Goal: Information Seeking & Learning: Find specific fact

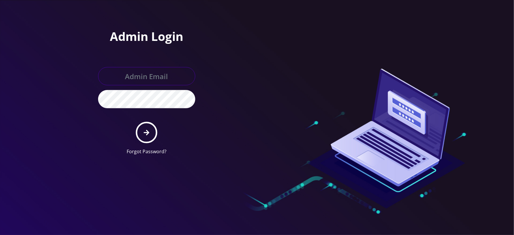
type input "[EMAIL_ADDRESS][DOMAIN_NAME]"
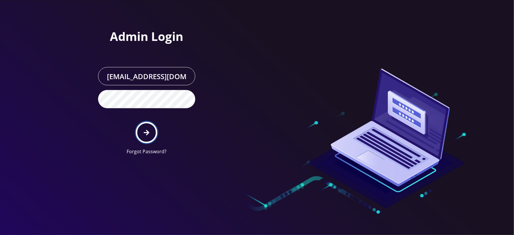
click at [145, 126] on button "submit" at bounding box center [147, 133] width 22 height 22
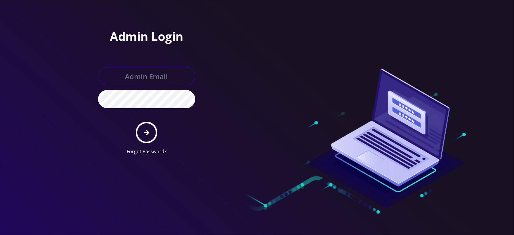
type input "master@britewireless.com"
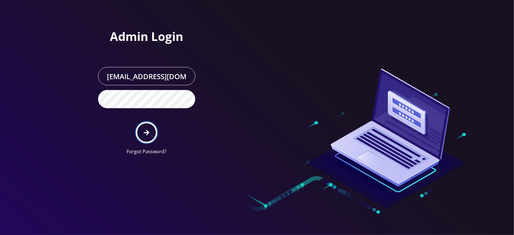
click at [147, 132] on icon "submit" at bounding box center [147, 133] width 6 height 6
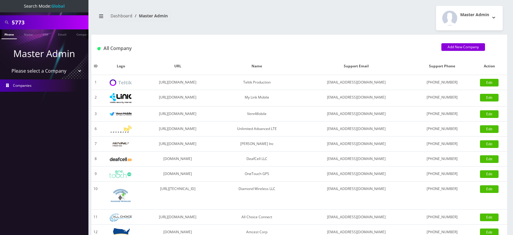
click at [54, 21] on input "5773" at bounding box center [49, 22] width 75 height 11
click at [54, 21] on input "text" at bounding box center [49, 22] width 75 height 11
type input "6987676879"
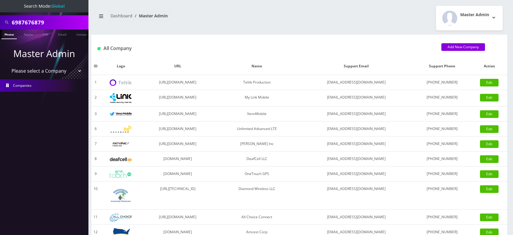
click at [11, 37] on link "Phone" at bounding box center [8, 34] width 15 height 10
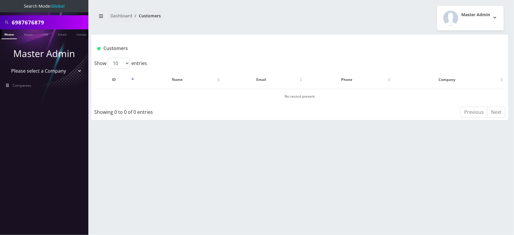
click at [37, 18] on input "6987676879" at bounding box center [49, 22] width 75 height 11
click at [37, 18] on input "text" at bounding box center [49, 22] width 75 height 11
type input "5646546569"
click at [8, 35] on link "Phone" at bounding box center [8, 34] width 15 height 10
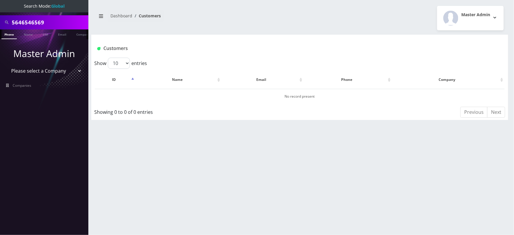
click at [37, 22] on input "5646546569" at bounding box center [49, 22] width 75 height 11
type input "5123256128"
click at [11, 34] on link "Phone" at bounding box center [8, 34] width 15 height 10
click at [34, 22] on input "5123256128" at bounding box center [49, 22] width 75 height 11
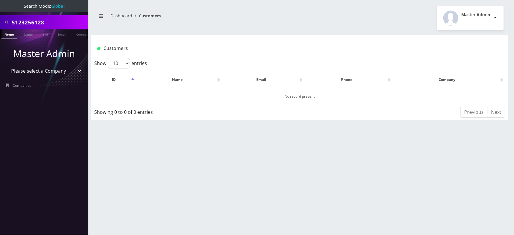
click at [34, 22] on input "5123256128" at bounding box center [49, 22] width 75 height 11
click at [34, 22] on input "text" at bounding box center [49, 22] width 75 height 11
type input "7646"
click at [79, 34] on link "Customer" at bounding box center [78, 34] width 20 height 10
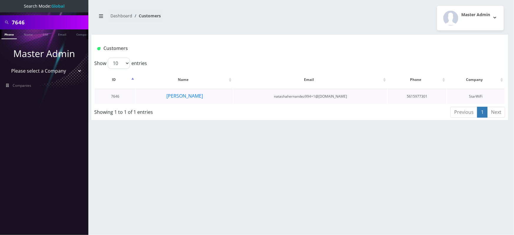
click at [416, 96] on td "5615977301" at bounding box center [417, 96] width 59 height 15
copy td "5615977301"
click at [19, 23] on input "7646" at bounding box center [49, 22] width 75 height 11
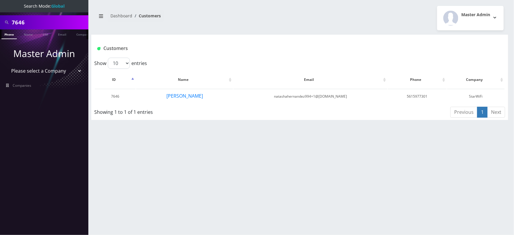
paste input "5615977301"
type input "5615977301"
click at [10, 34] on link "Phone" at bounding box center [8, 34] width 15 height 10
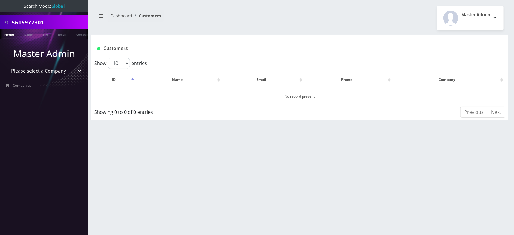
click at [31, 27] on input "5615977301" at bounding box center [49, 22] width 75 height 11
click at [43, 24] on input "text" at bounding box center [49, 22] width 75 height 11
type input "7646"
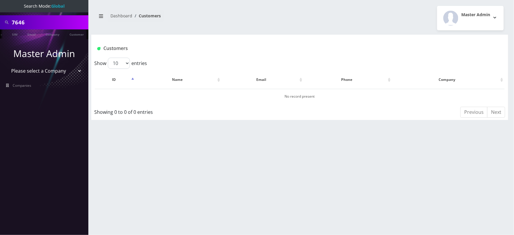
click at [83, 35] on ul at bounding box center [86, 34] width 6 height 10
click at [74, 34] on link "Customer" at bounding box center [77, 34] width 20 height 10
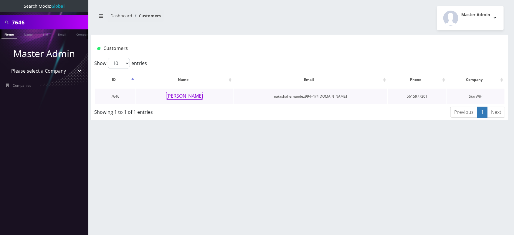
click at [192, 93] on button "[PERSON_NAME]" at bounding box center [184, 96] width 37 height 8
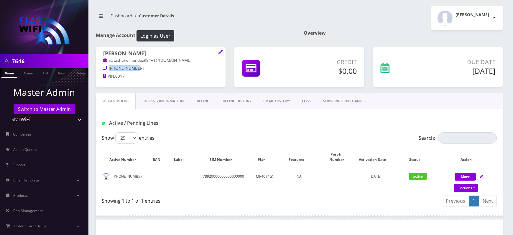
drag, startPoint x: 114, startPoint y: 69, endPoint x: 108, endPoint y: 70, distance: 5.6
click at [108, 70] on p "561-597-7301" at bounding box center [160, 68] width 115 height 6
copy span "561-597-7301"
click at [51, 66] on input "7646" at bounding box center [49, 61] width 75 height 11
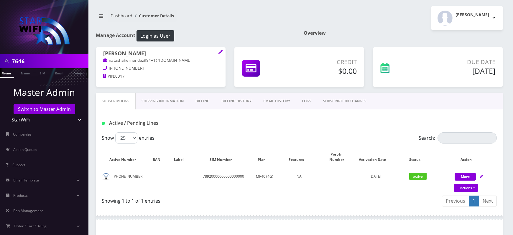
click at [51, 66] on input "7646" at bounding box center [49, 61] width 75 height 11
paste input "561-597-7301"
click at [36, 61] on input "561-597-7301" at bounding box center [49, 61] width 75 height 11
click at [24, 61] on input "561-5977301" at bounding box center [49, 61] width 75 height 11
click at [9, 73] on link "Phone" at bounding box center [6, 73] width 15 height 10
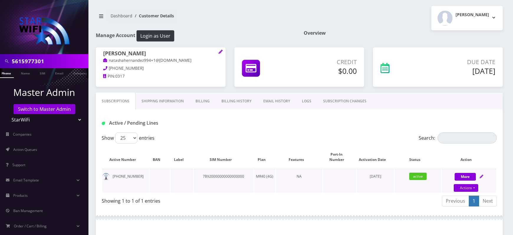
click at [208, 175] on td "78920000000000000000" at bounding box center [224, 181] width 60 height 24
copy td "78920000000000000000"
click at [33, 62] on input "5615977301" at bounding box center [49, 61] width 75 height 11
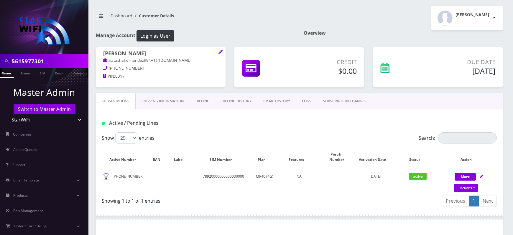
paste input "78920000000000000000"
type input "78920000000000000000"
click at [44, 71] on link "SIM" at bounding box center [42, 73] width 11 height 10
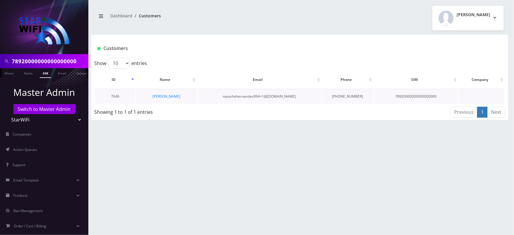
click at [339, 98] on td "789-200-0000" at bounding box center [348, 96] width 52 height 15
click at [339, 98] on td "[PHONE_NUMBER]" at bounding box center [348, 96] width 52 height 15
copy tr "[PHONE_NUMBER]"
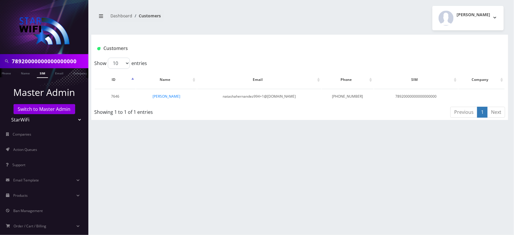
click at [48, 63] on input "78920000000000000000" at bounding box center [49, 61] width 75 height 11
paste input "-200-0000"
type input "7892000000"
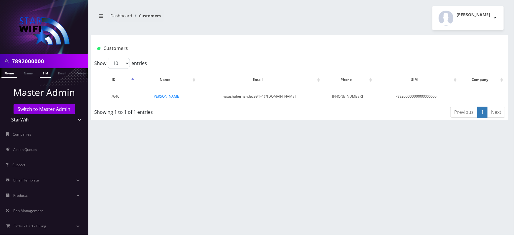
click at [8, 73] on link "Phone" at bounding box center [8, 73] width 15 height 10
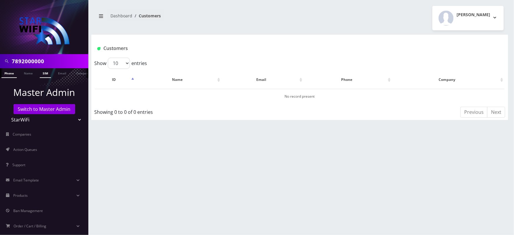
click at [44, 75] on link "SIM" at bounding box center [45, 73] width 11 height 10
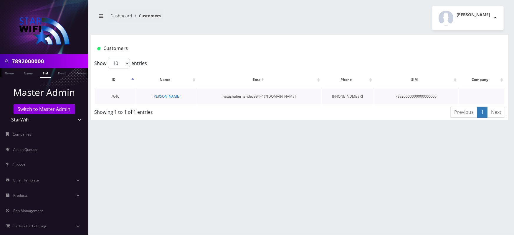
click at [411, 95] on td "78920000000000000000" at bounding box center [416, 96] width 84 height 15
copy td "78920000000000000000"
click at [29, 60] on input "7892000000" at bounding box center [49, 61] width 75 height 11
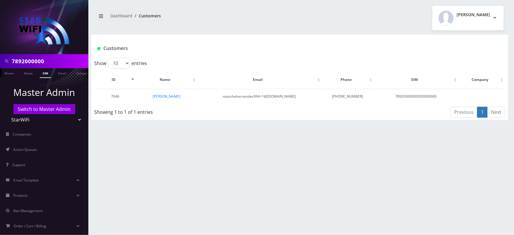
paste input "0000000000"
type input "78920000000000000000"
click at [45, 73] on link "SIM" at bounding box center [45, 73] width 11 height 10
click at [55, 62] on input "78920000000000000000" at bounding box center [49, 61] width 75 height 11
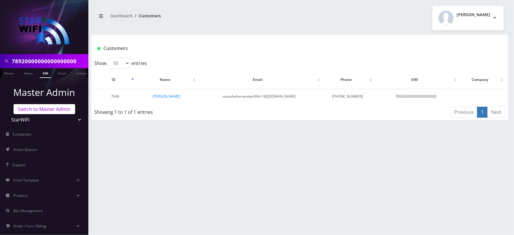
click at [45, 113] on link "Switch to Master Admin" at bounding box center [45, 109] width 62 height 10
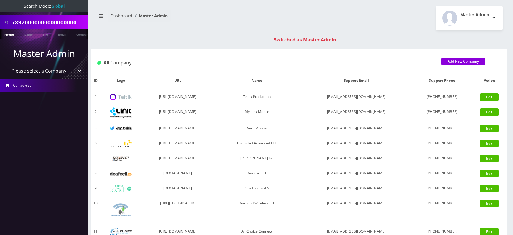
click at [47, 17] on input "78920000000000000000" at bounding box center [49, 22] width 75 height 11
type input "89010303300113703707"
click at [45, 32] on link "SIM" at bounding box center [45, 34] width 11 height 10
